Goal: Feedback & Contribution: Contribute content

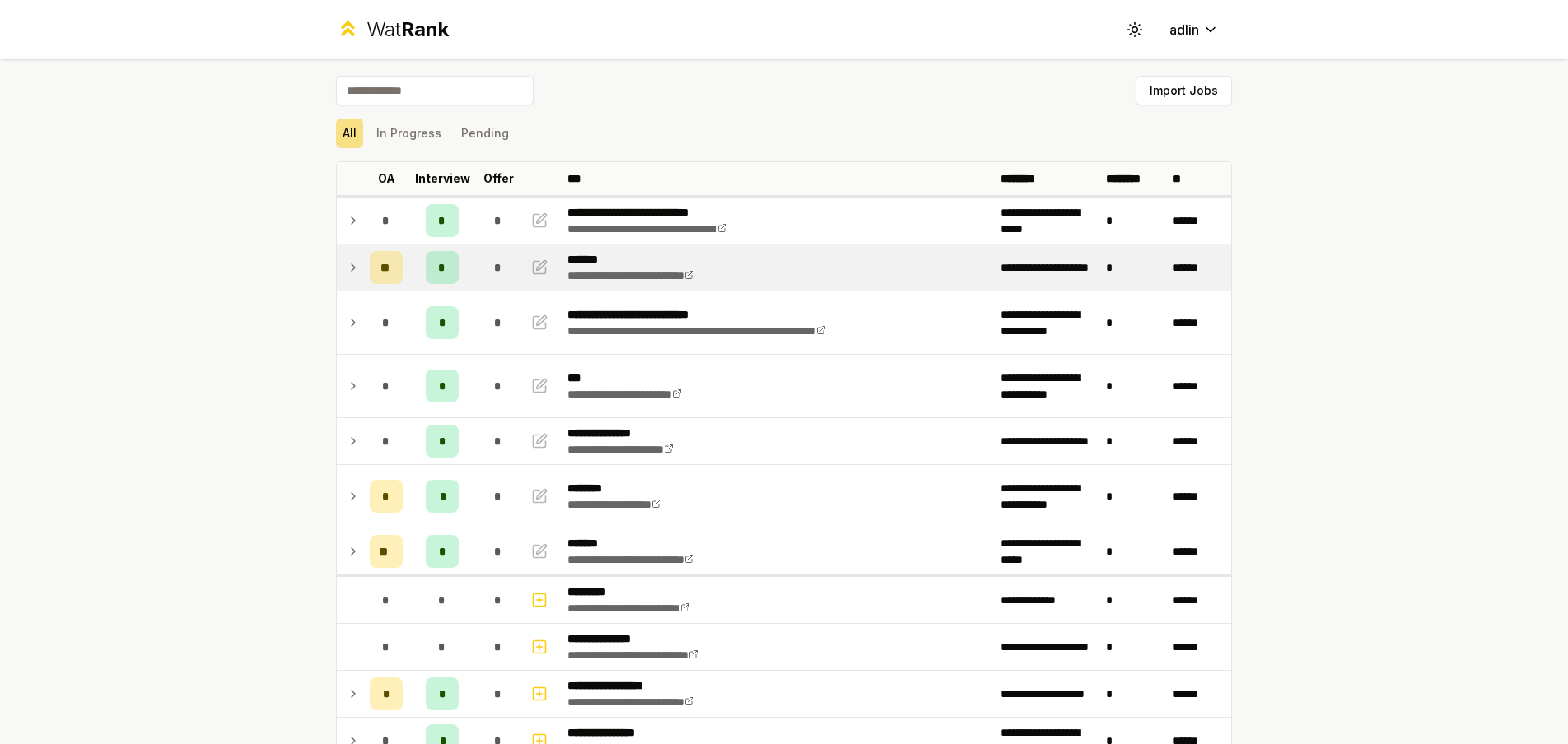
click at [482, 276] on div "*" at bounding box center [497, 266] width 32 height 32
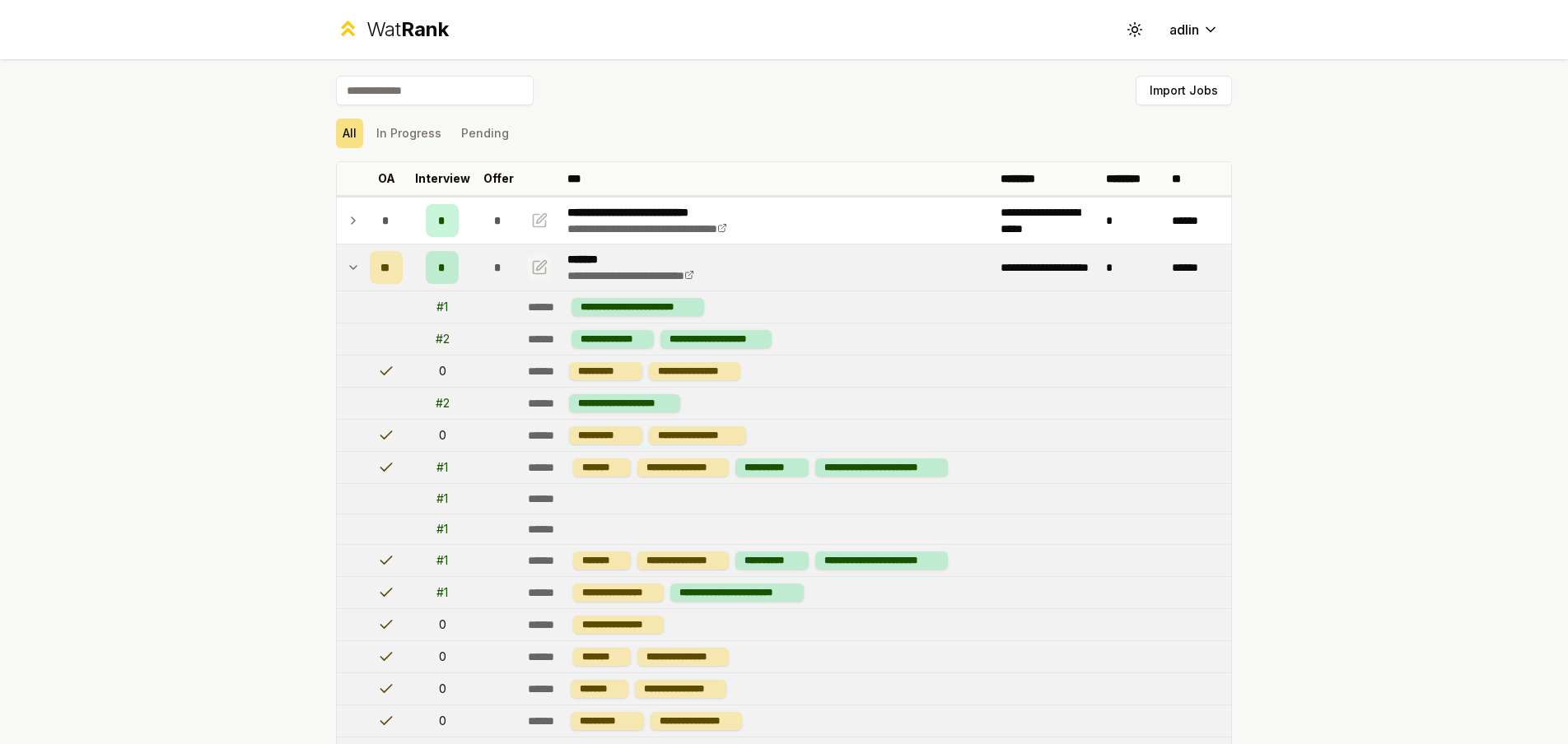
click at [537, 265] on icon "button" at bounding box center [542, 265] width 10 height 10
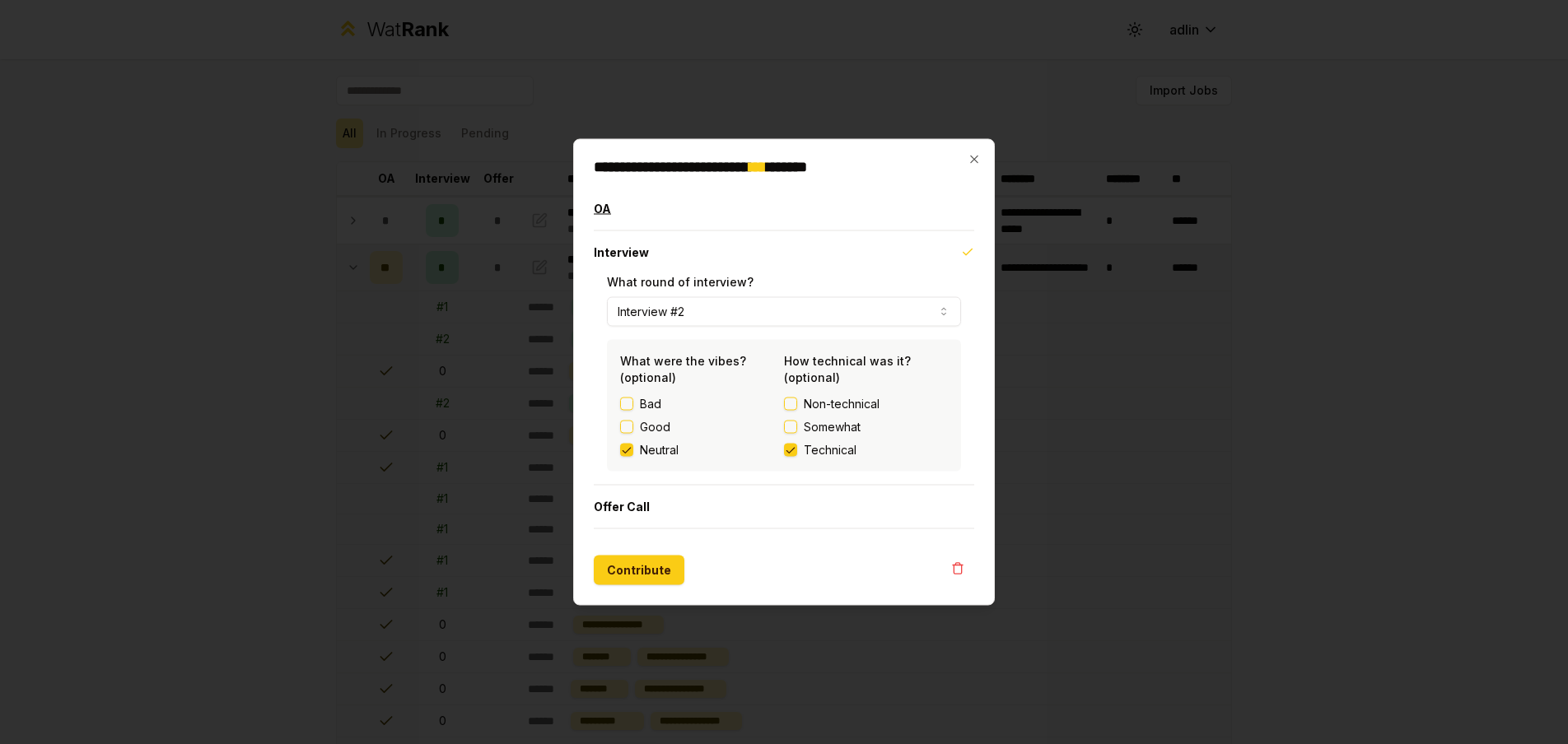
click at [756, 225] on button "OA" at bounding box center [784, 209] width 380 height 43
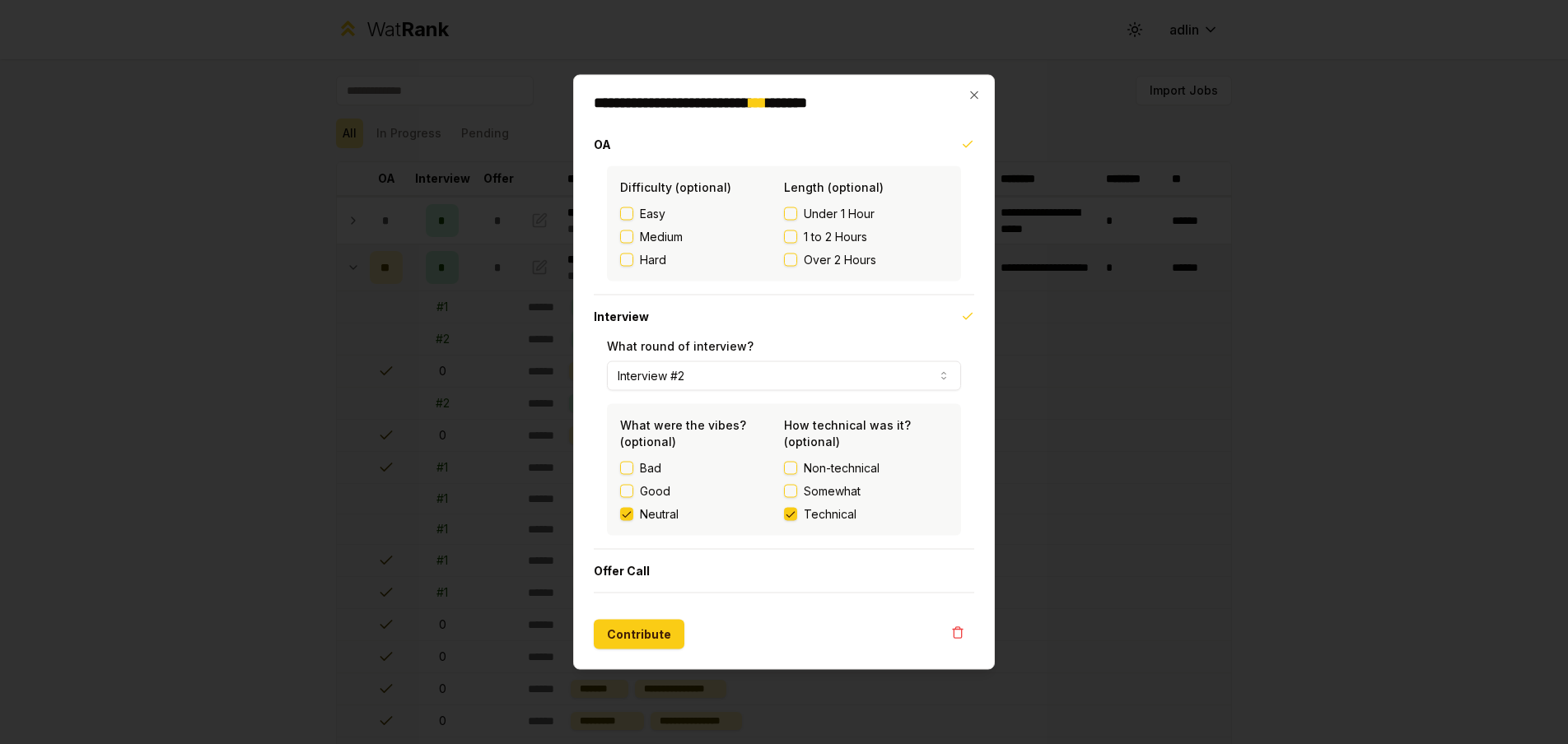
click at [624, 219] on button "Easy" at bounding box center [626, 213] width 13 height 13
click at [799, 236] on label "1 to 2 Hours" at bounding box center [865, 237] width 164 height 17
click at [797, 236] on button "1 to 2 Hours" at bounding box center [789, 236] width 13 height 13
click at [666, 646] on button "Contribute" at bounding box center [639, 635] width 90 height 29
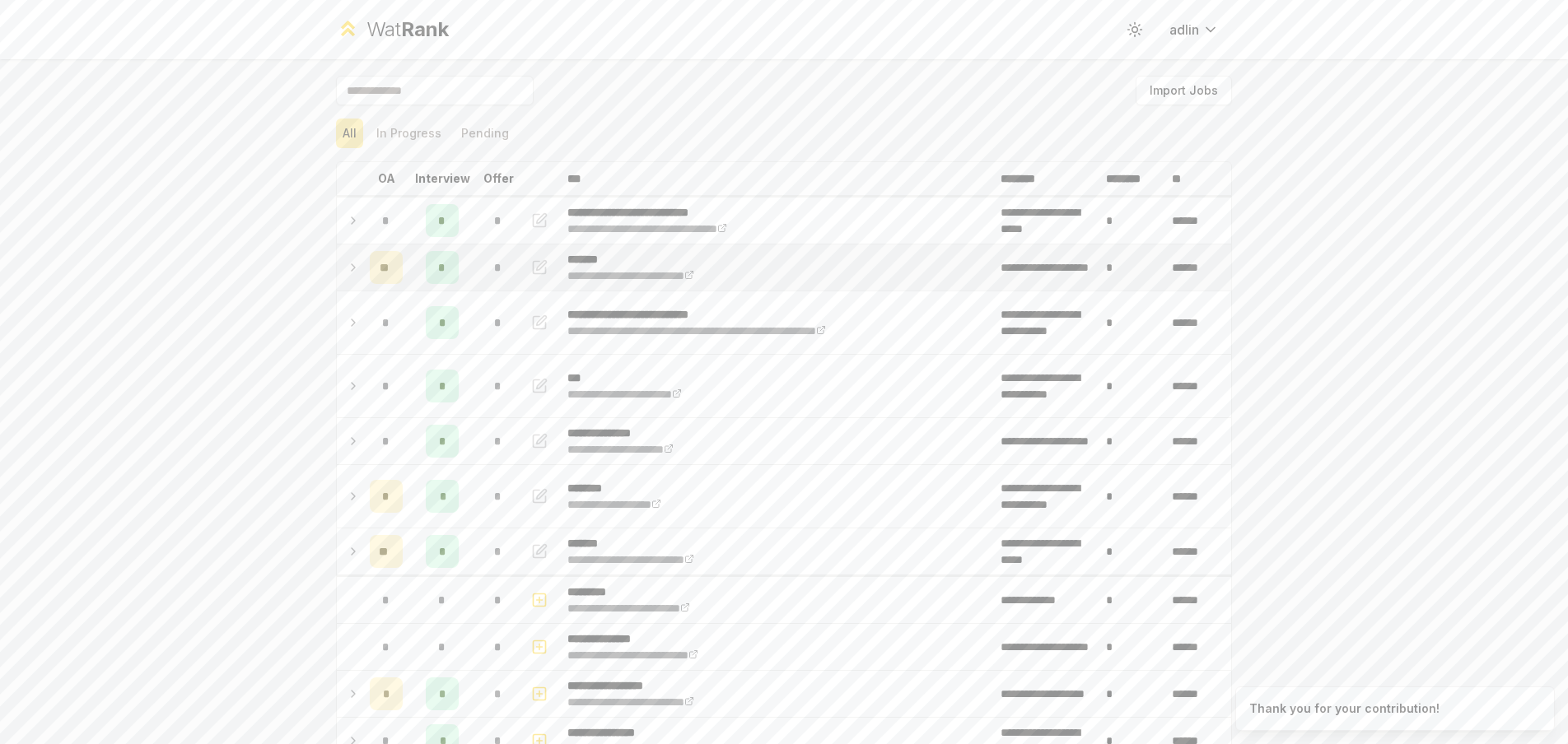
click at [487, 279] on div "*" at bounding box center [497, 266] width 32 height 32
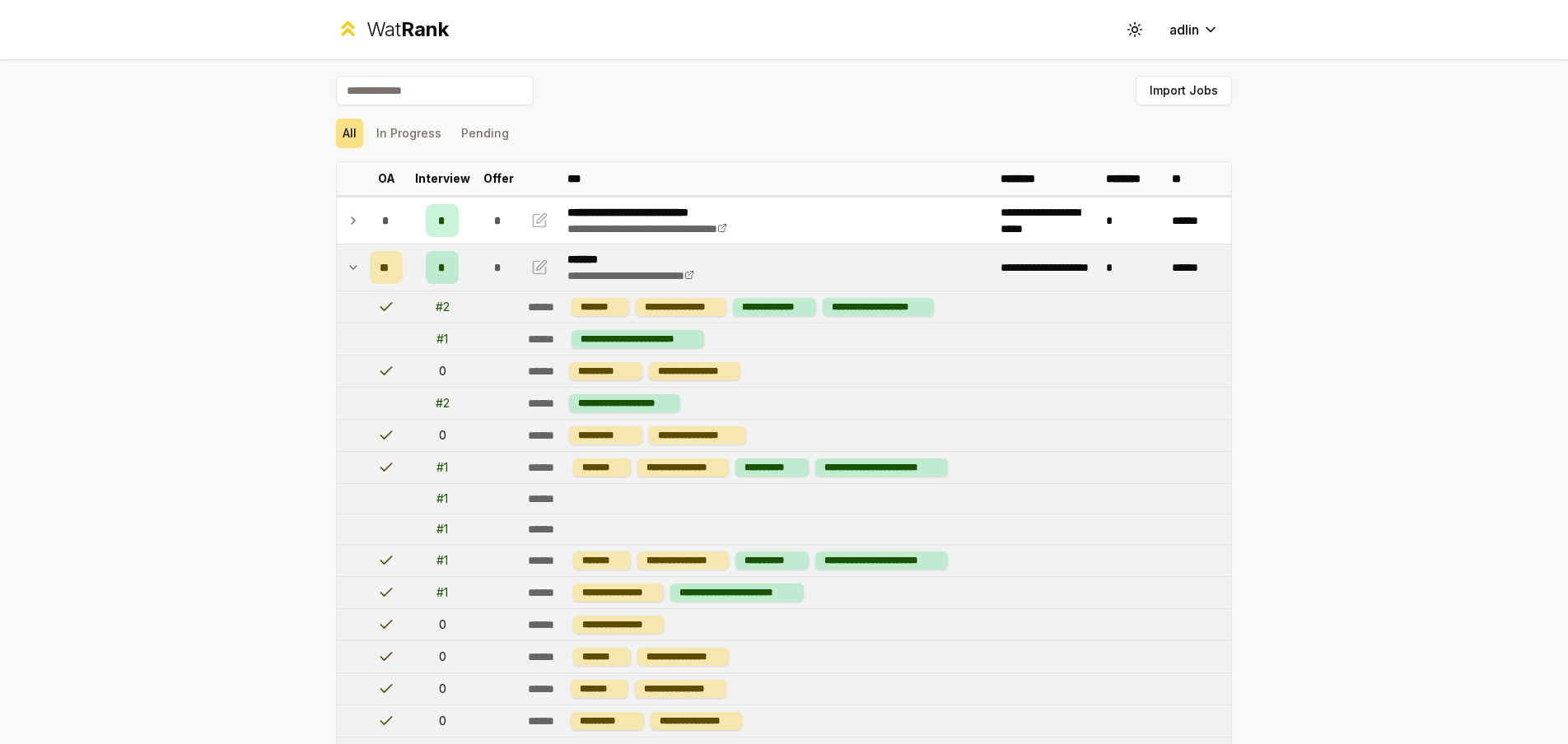
click at [347, 271] on icon at bounding box center [353, 267] width 13 height 20
